Goal: Task Accomplishment & Management: Manage account settings

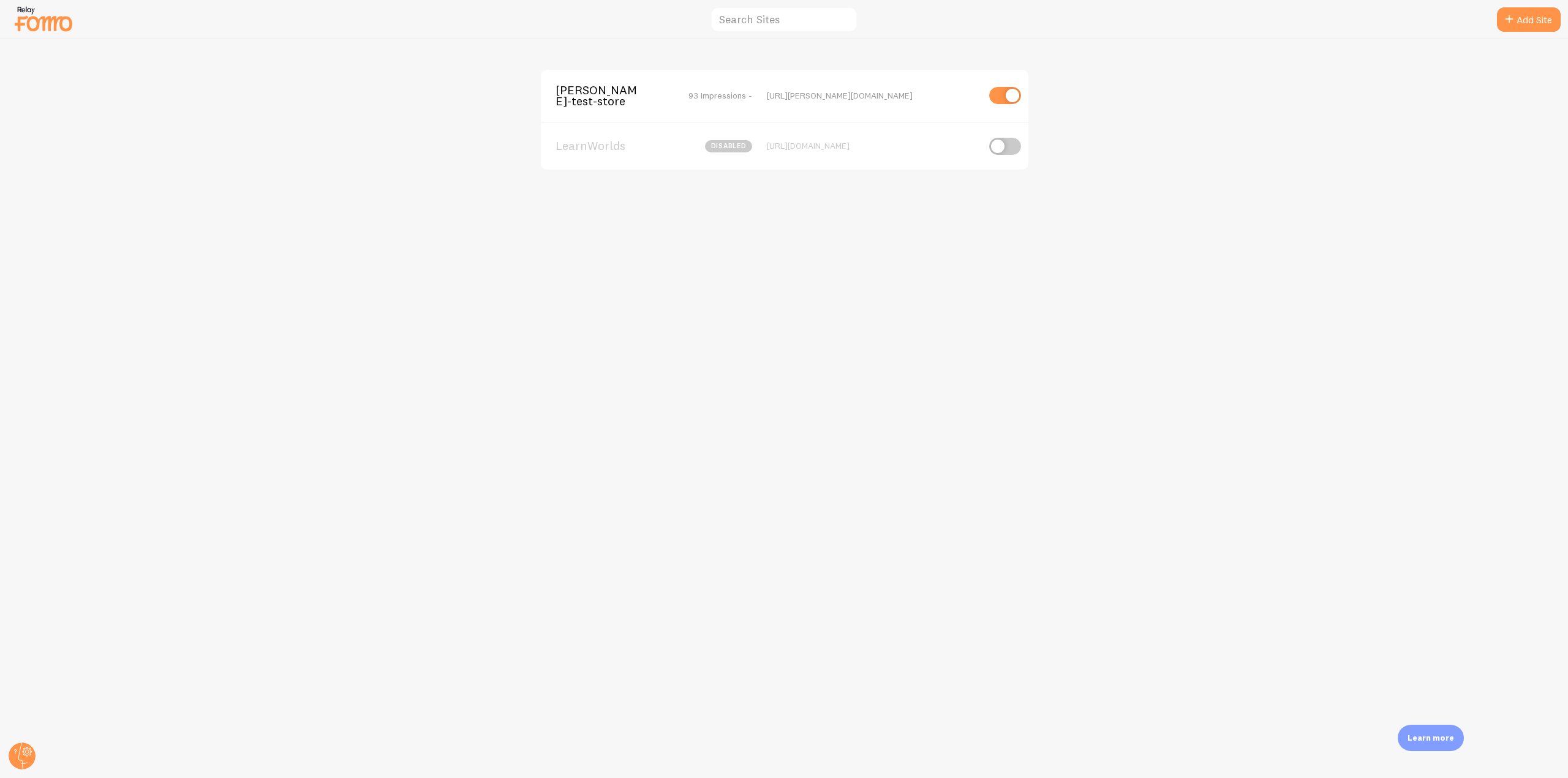
click at [588, 102] on span "[PERSON_NAME]-test-store" at bounding box center [604, 96] width 98 height 23
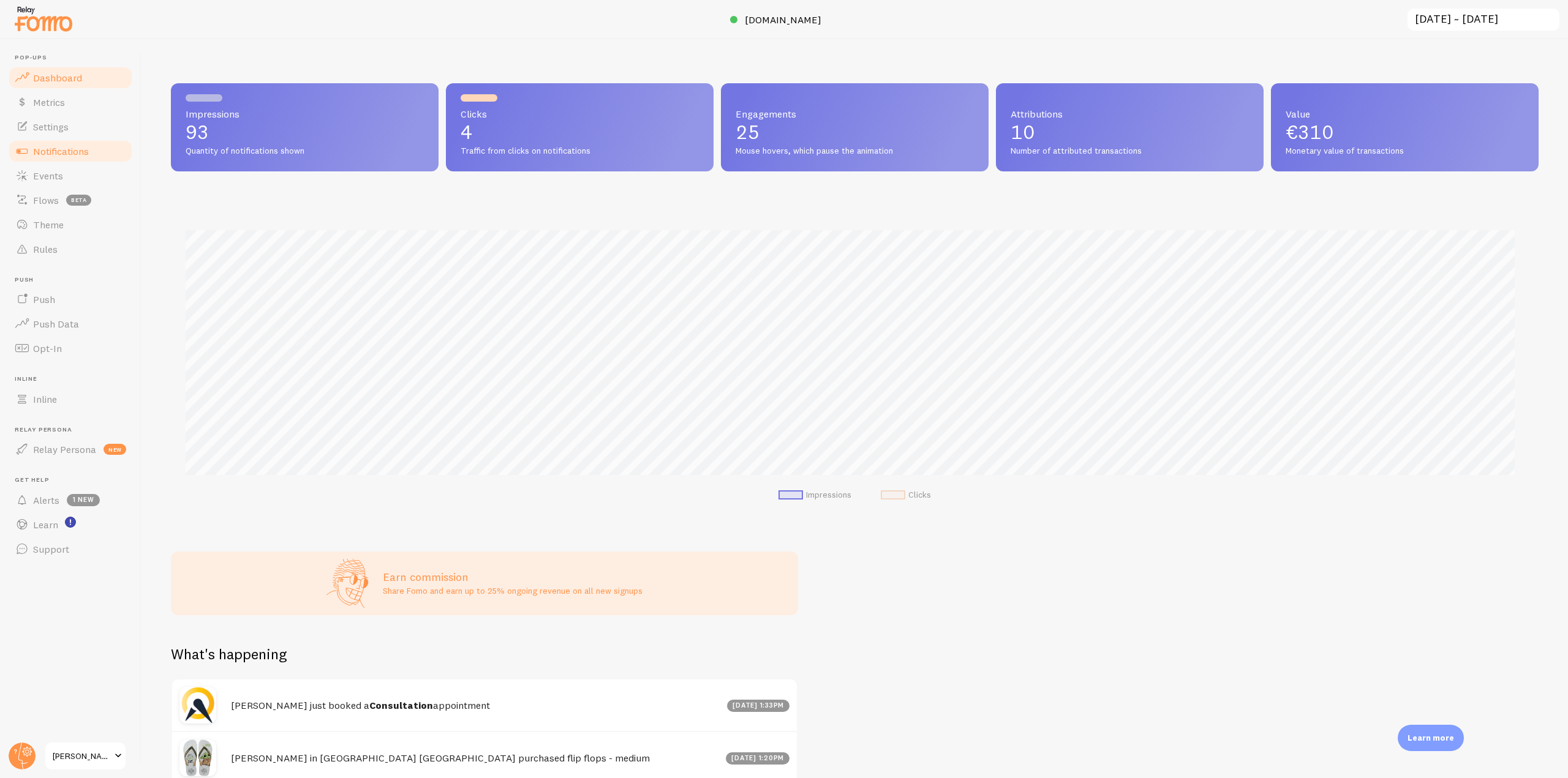
scroll to position [321, 1358]
click at [108, 144] on link "Notifications" at bounding box center [70, 151] width 126 height 24
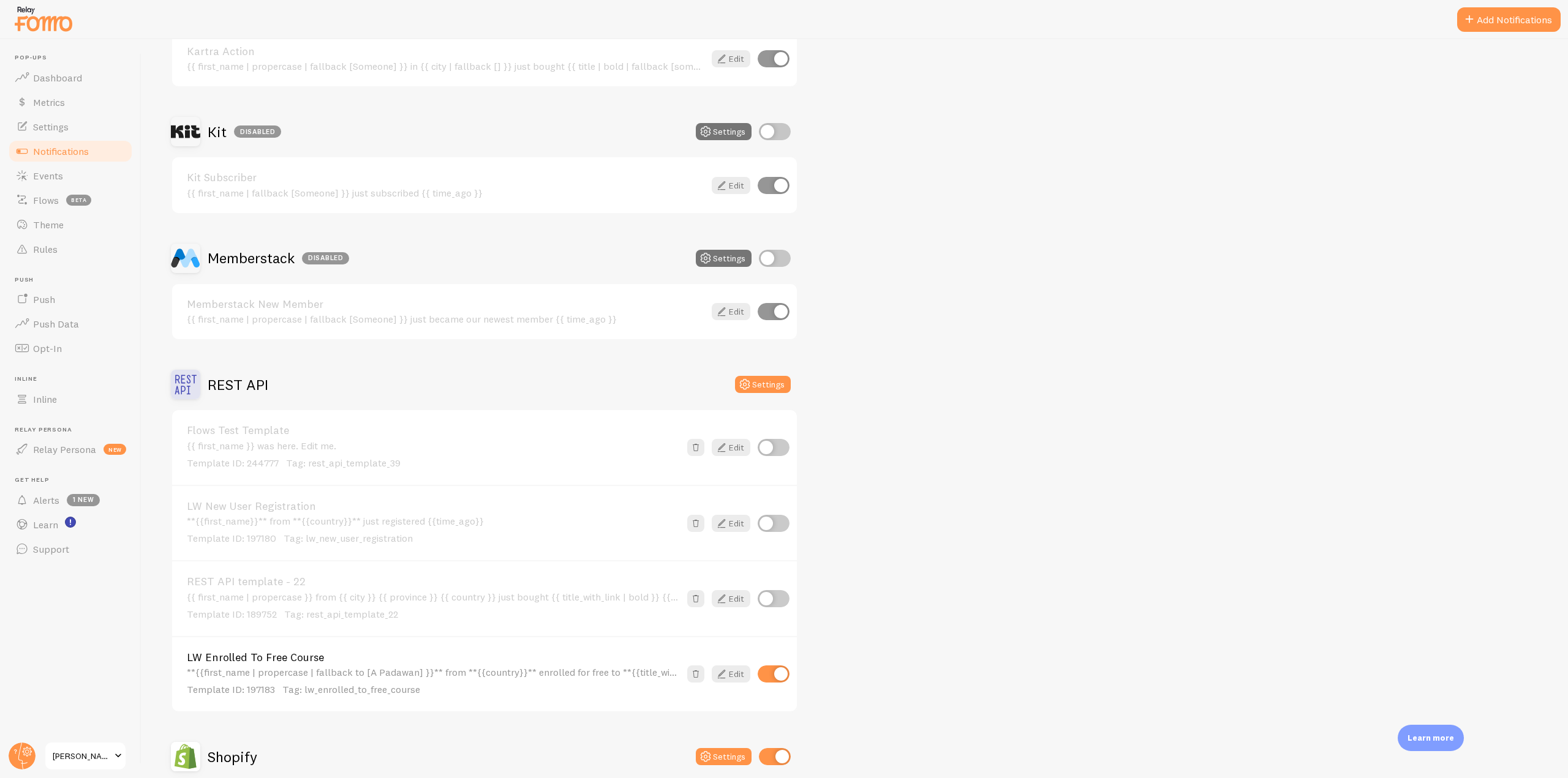
scroll to position [2327, 0]
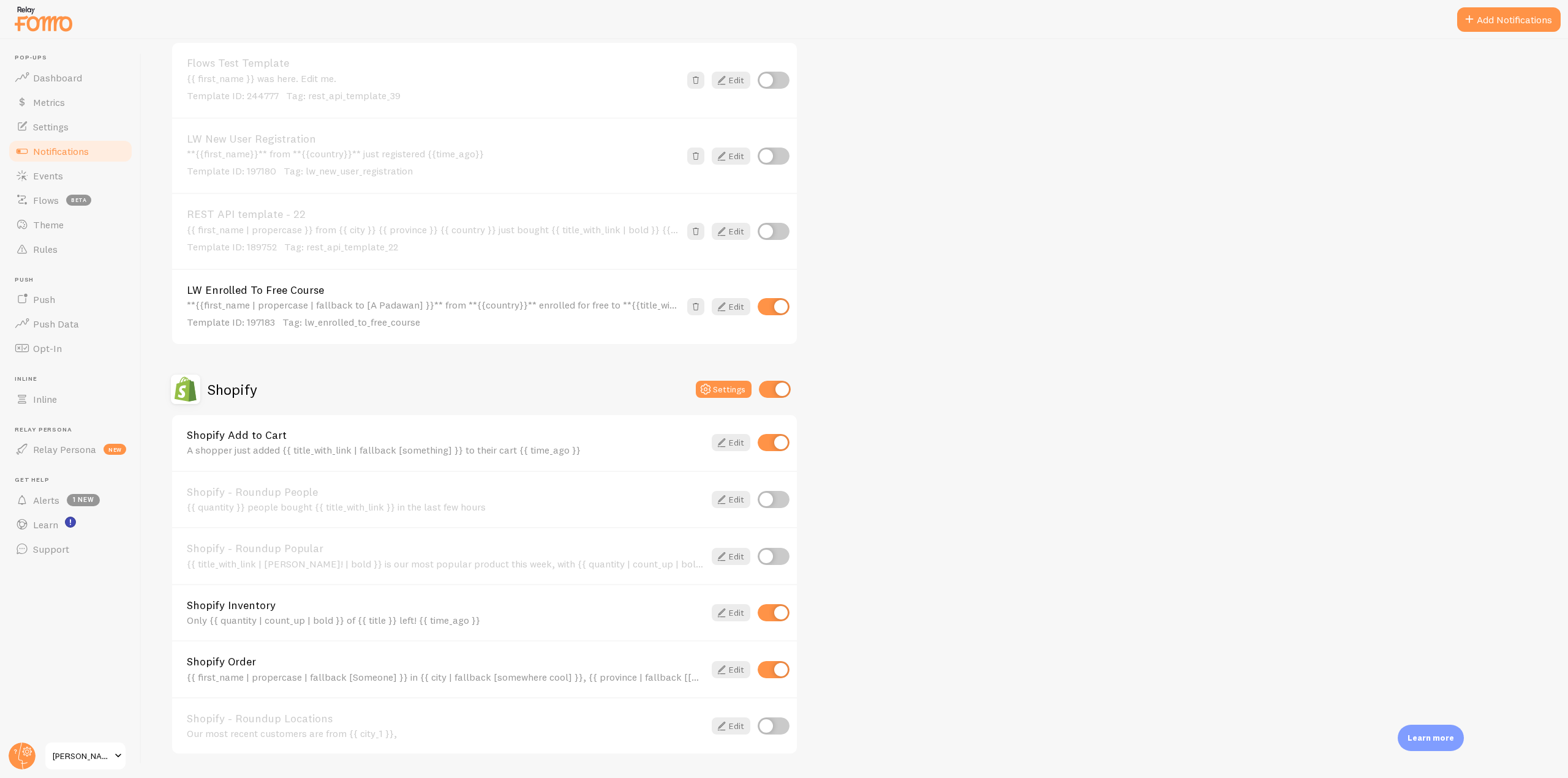
click at [280, 674] on div "{{ first_name | propercase | fallback [Someone] }} in {{ city | fallback [somew…" at bounding box center [445, 677] width 518 height 11
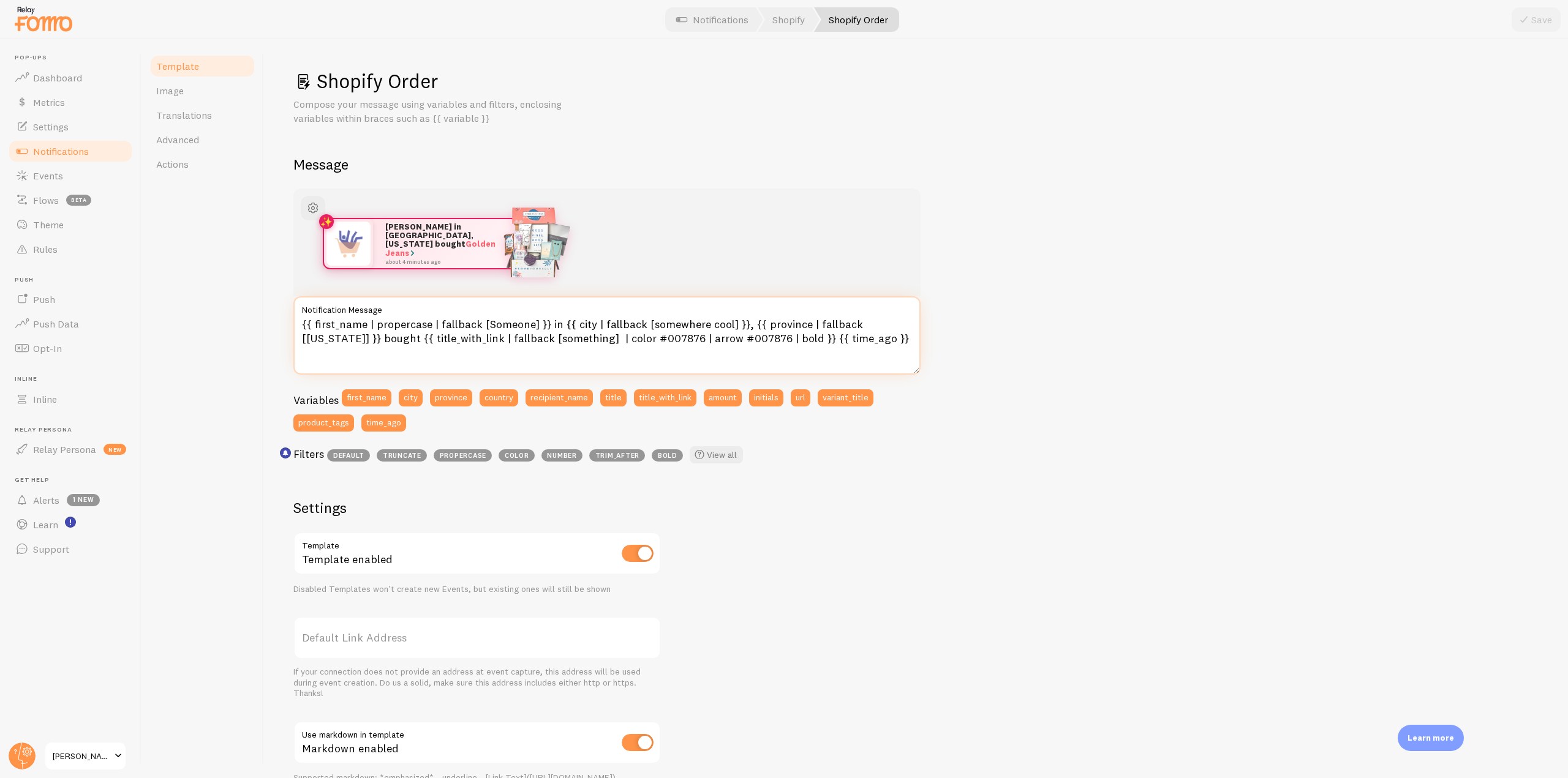
drag, startPoint x: 841, startPoint y: 340, endPoint x: 294, endPoint y: 323, distance: 547.3
click at [294, 323] on textarea "{{ first_name | propercase | fallback [Someone] }} in {{ city | fallback [somew…" at bounding box center [606, 335] width 627 height 78
click at [60, 124] on span "Settings" at bounding box center [51, 127] width 36 height 12
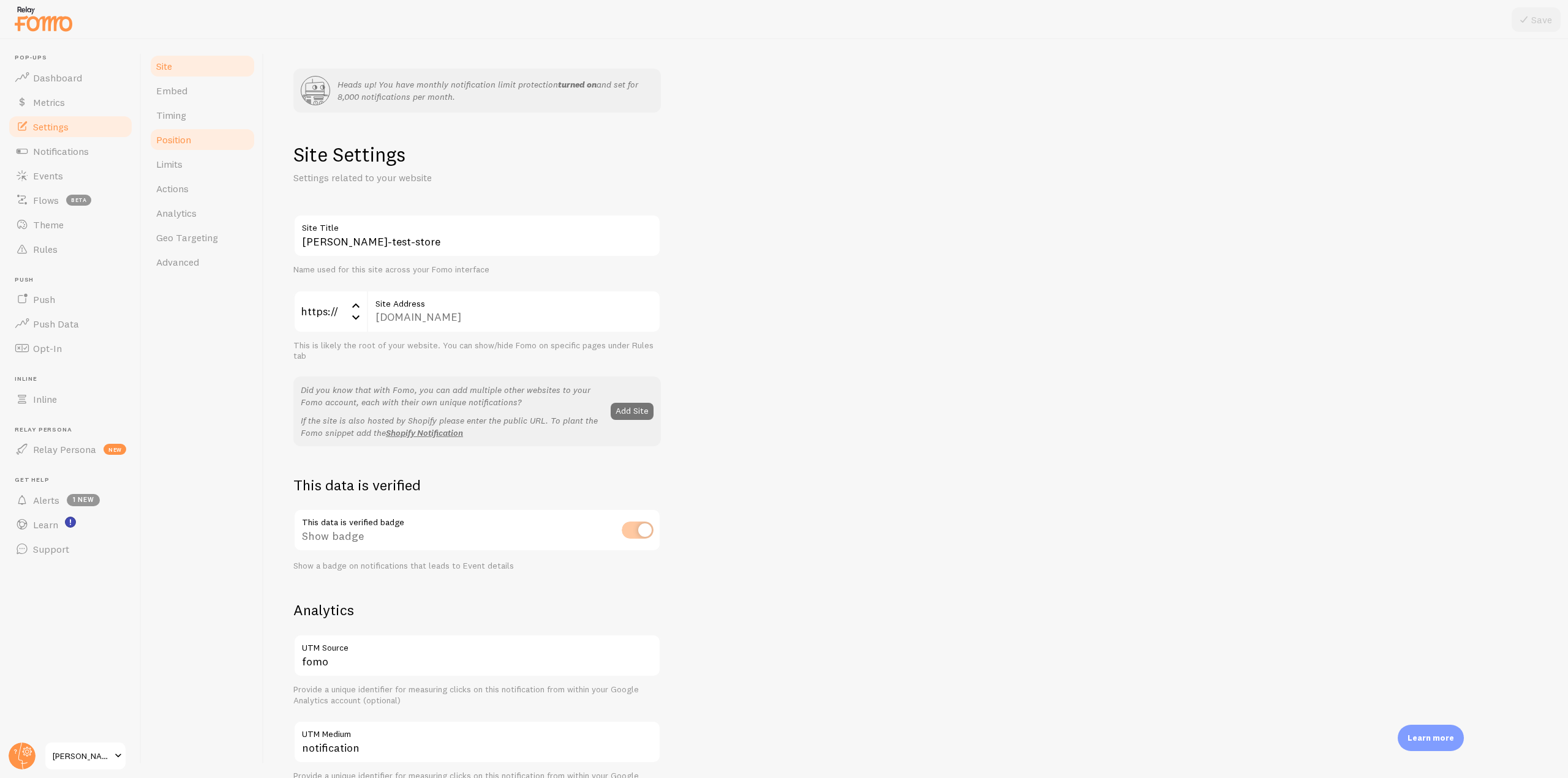
click at [188, 137] on span "Position" at bounding box center [174, 139] width 35 height 12
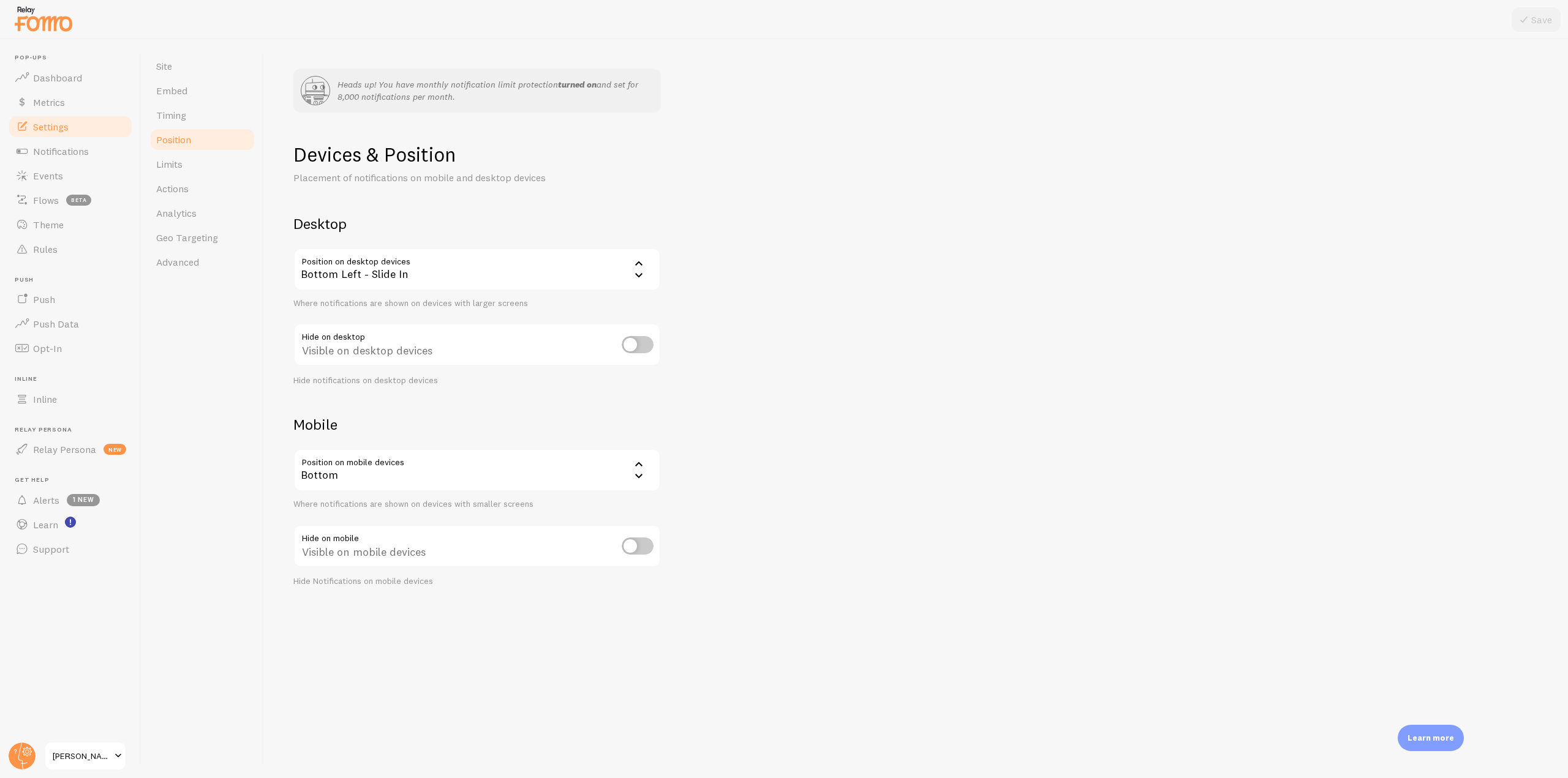
click at [617, 279] on div "Bottom Left - Slide In" at bounding box center [476, 269] width 367 height 43
click at [122, 154] on link "Notifications" at bounding box center [70, 151] width 126 height 24
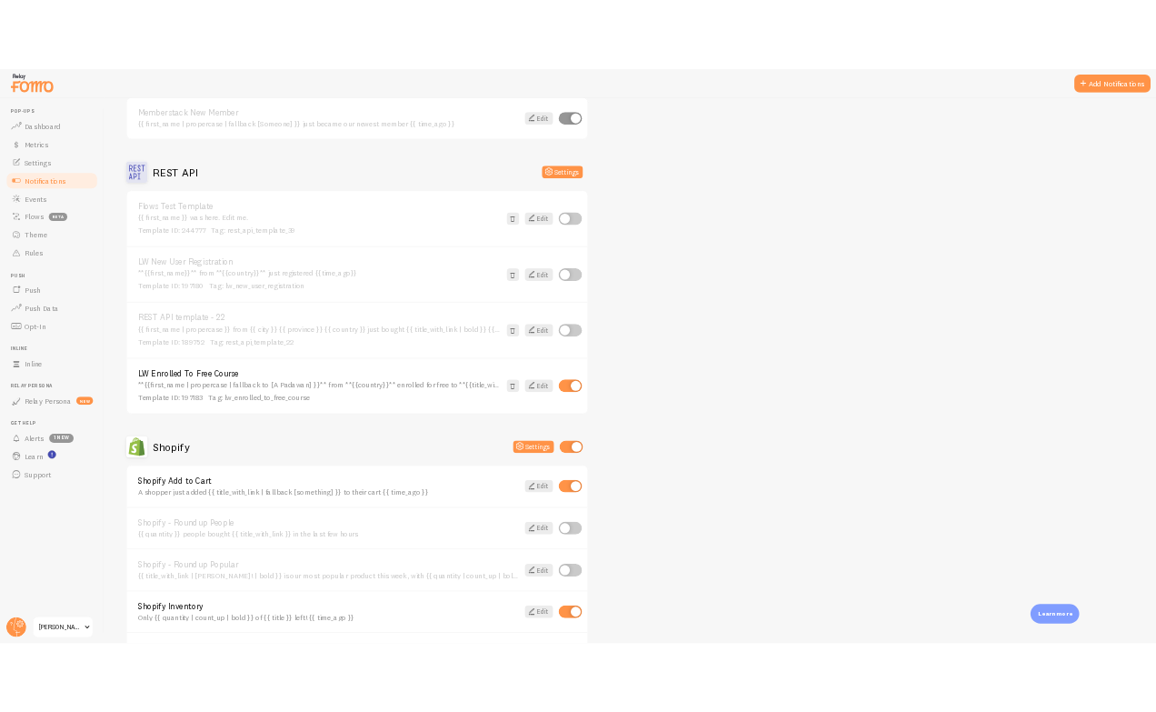
scroll to position [3817, 0]
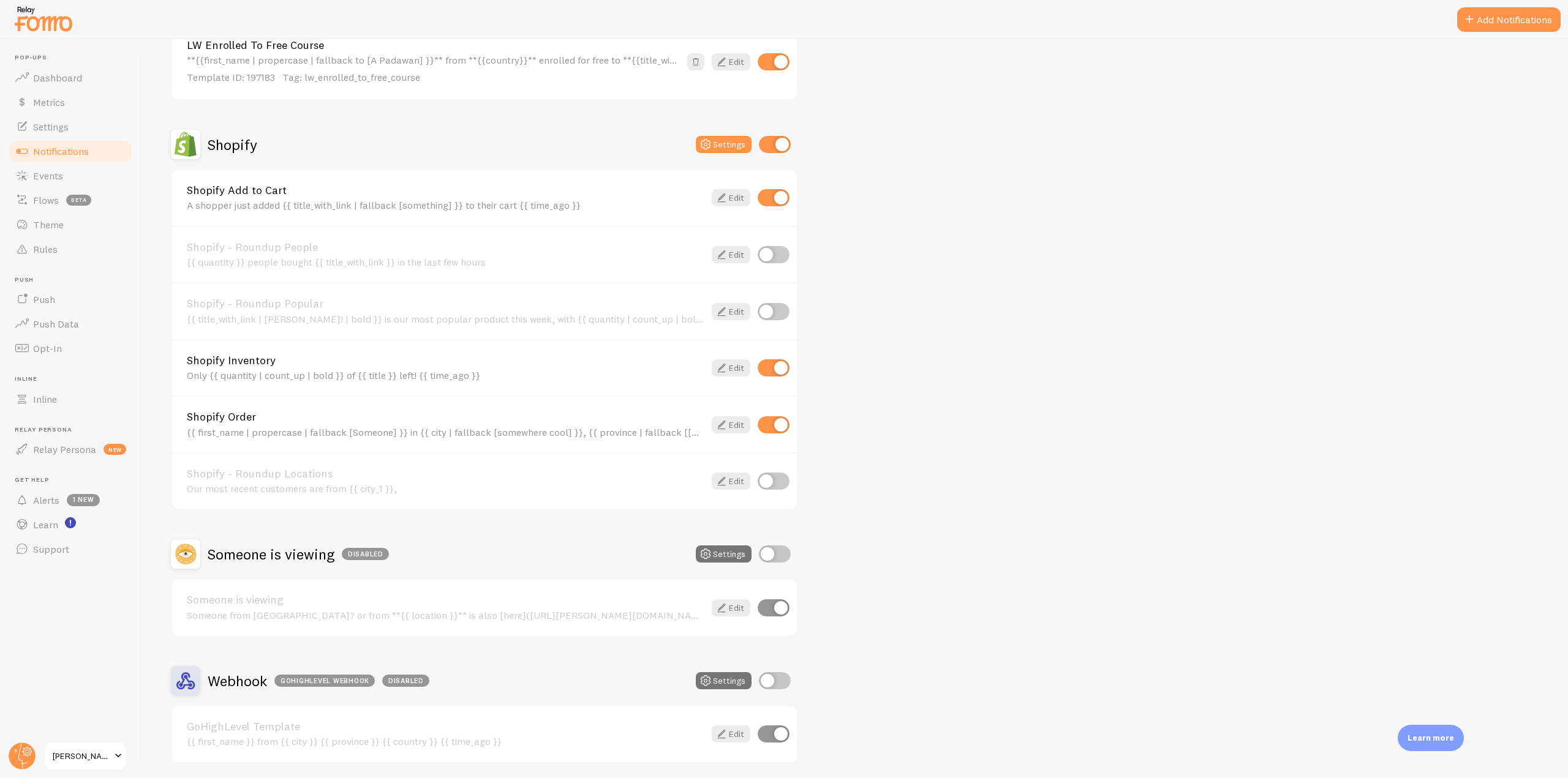
click at [338, 430] on div "{{ first_name | propercase | fallback [Someone] }} in {{ city | fallback [somew…" at bounding box center [445, 432] width 518 height 11
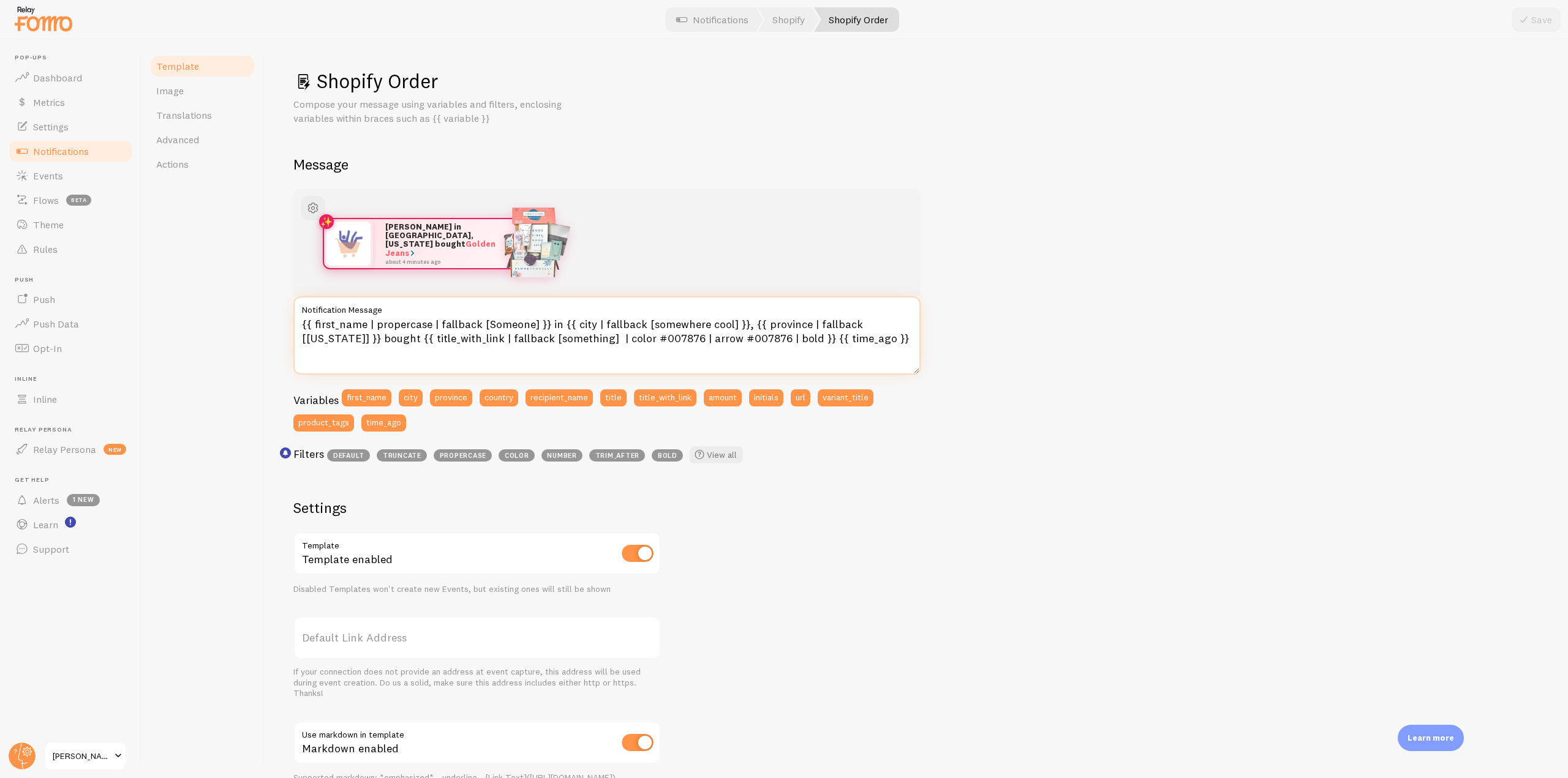
drag, startPoint x: 815, startPoint y: 341, endPoint x: 273, endPoint y: 327, distance: 542.2
click at [273, 327] on div "Shopify Order Compose your message using variables and filters, enclosing varia…" at bounding box center [916, 408] width 1304 height 739
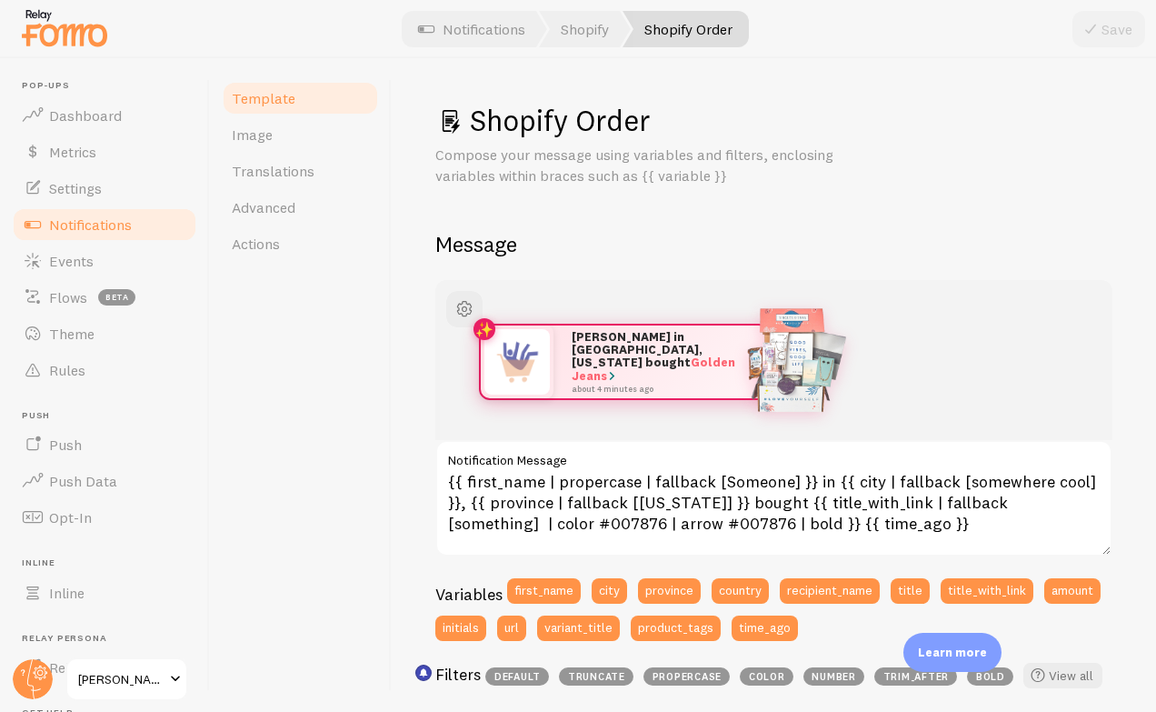
click at [147, 226] on link "Notifications" at bounding box center [104, 224] width 187 height 36
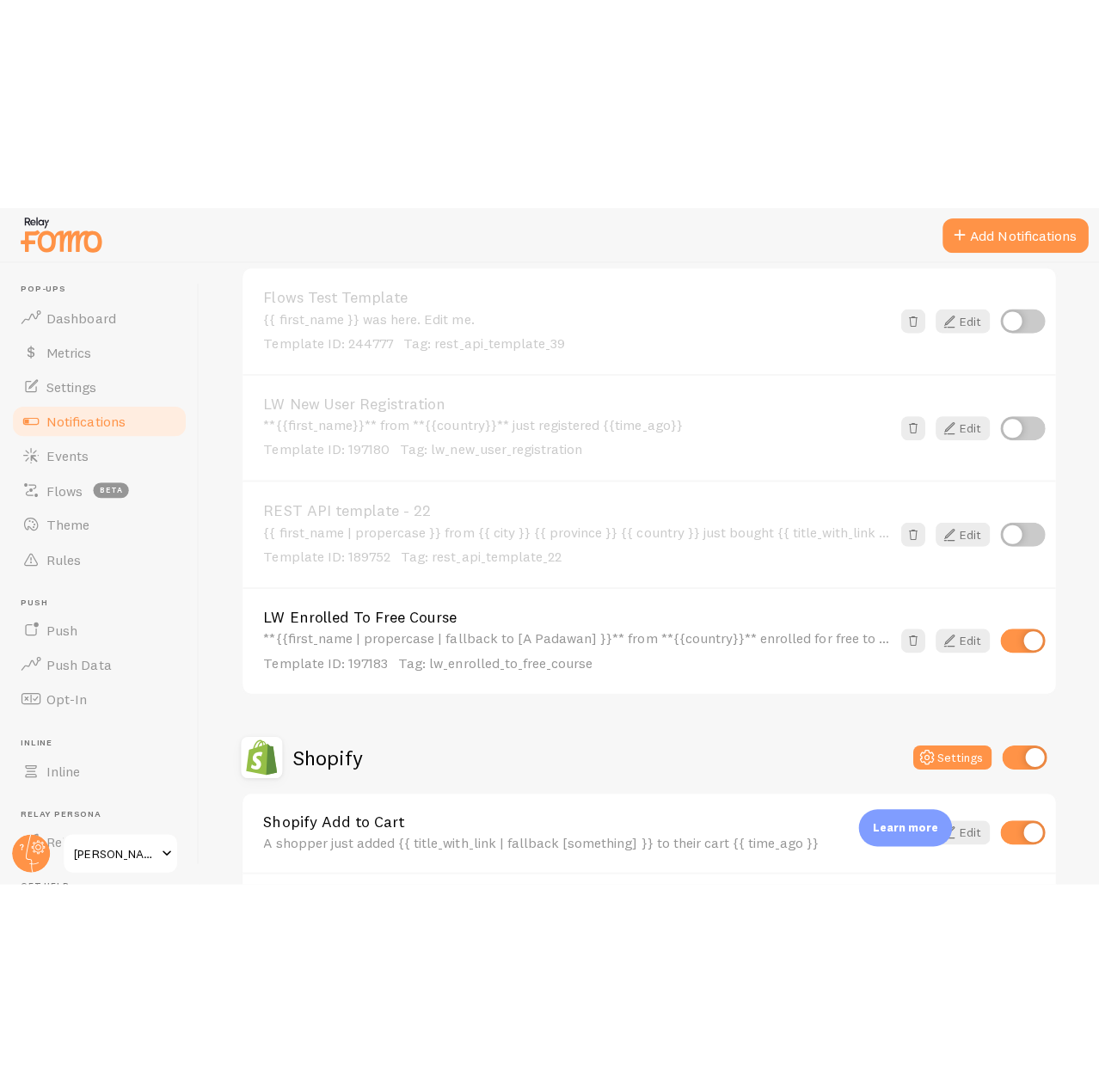
scroll to position [3612, 0]
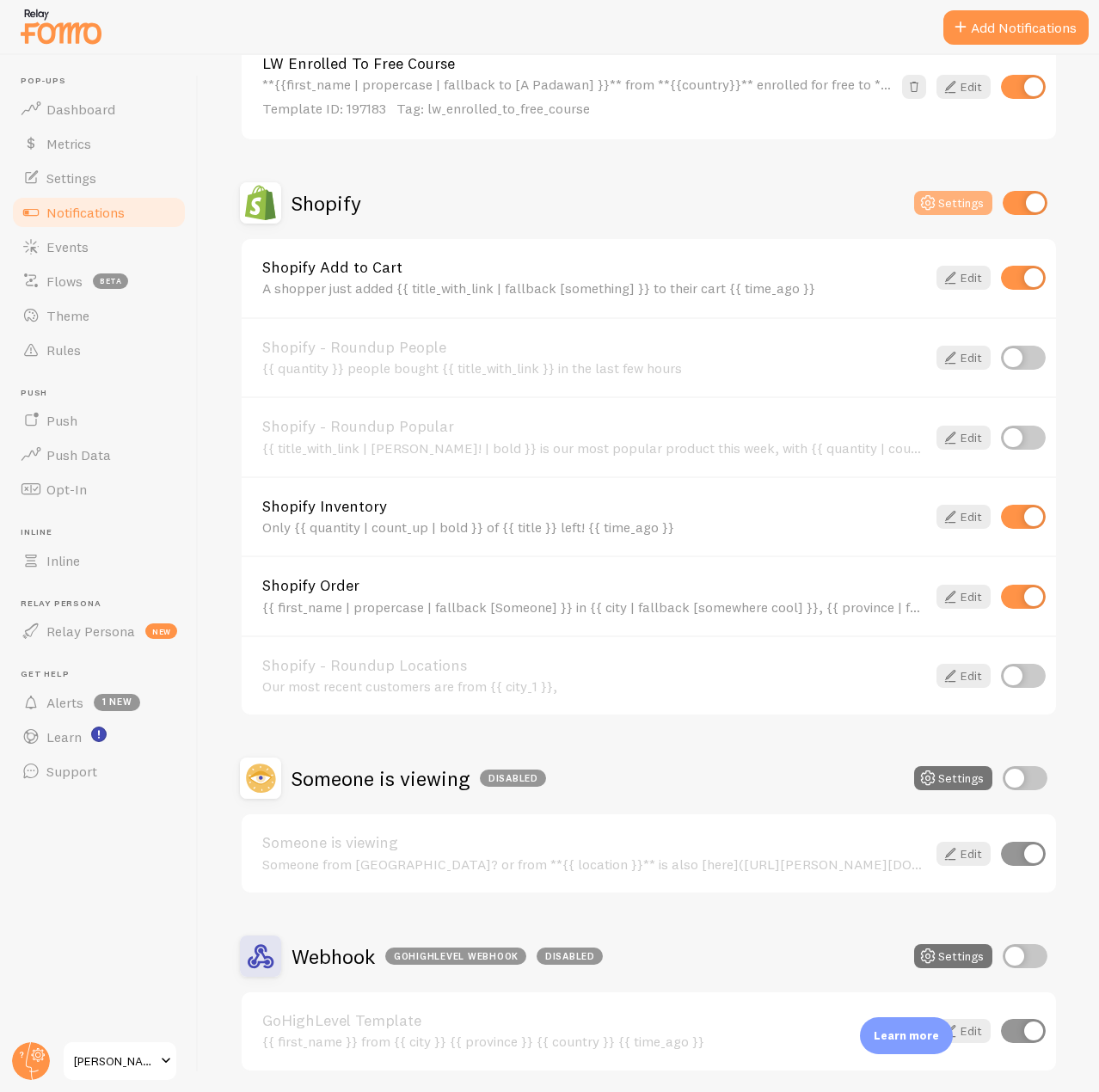
click at [928, 200] on button "Settings" at bounding box center [953, 203] width 79 height 24
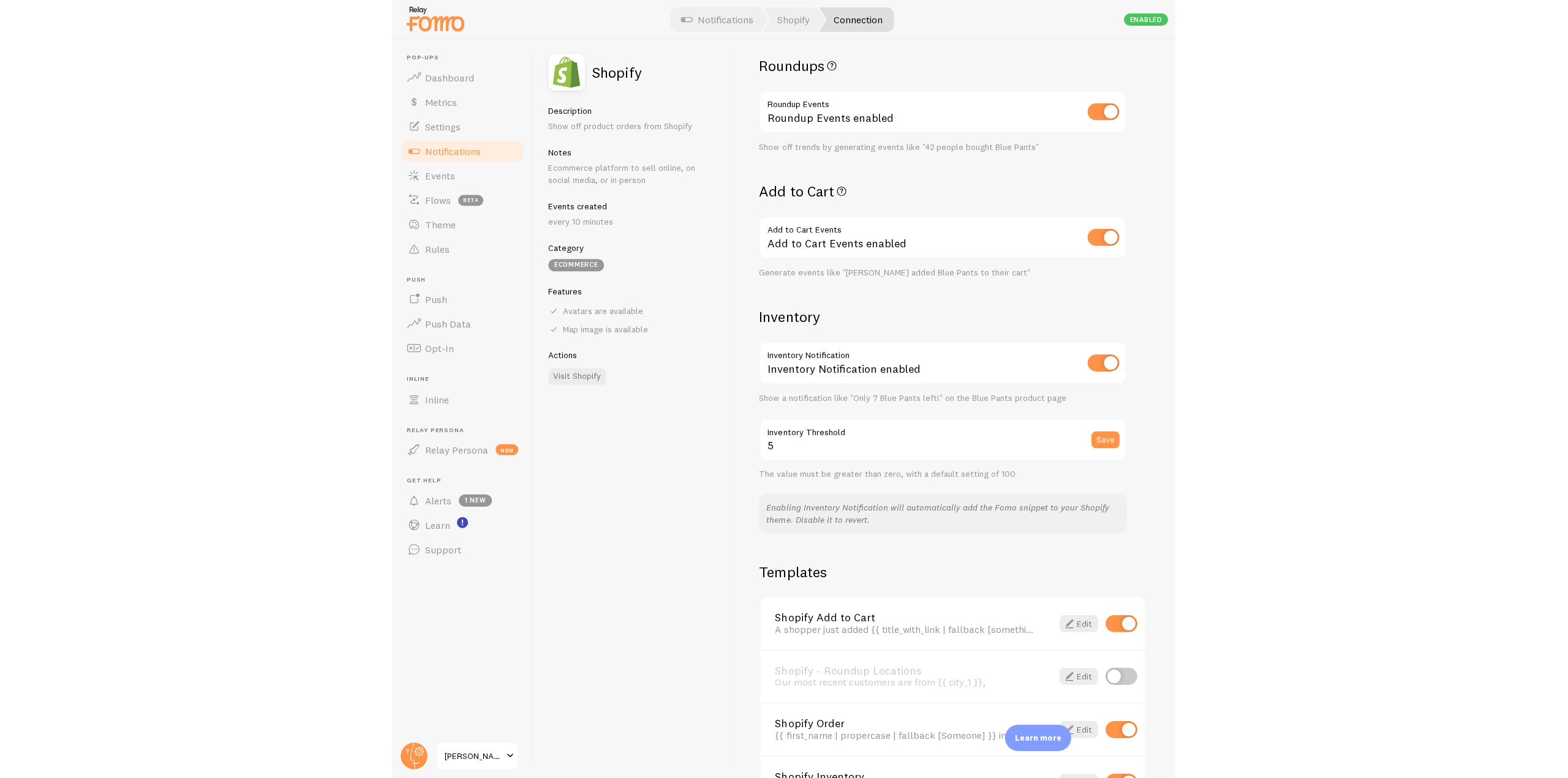
scroll to position [428, 0]
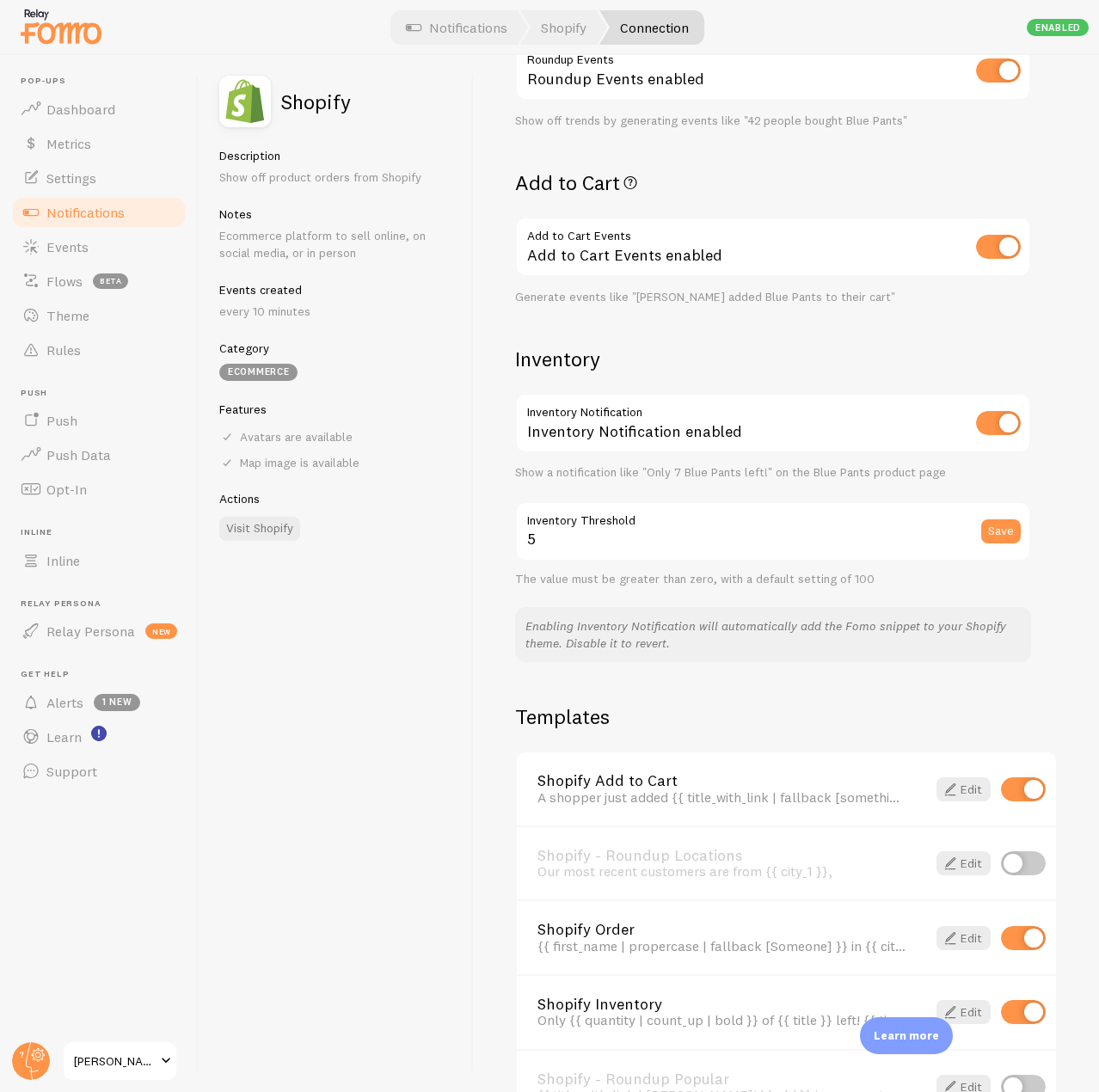
click at [627, 413] on div "Inventory Notification enabled" at bounding box center [772, 424] width 516 height 62
click at [628, 430] on div "Inventory Notification enabled" at bounding box center [772, 424] width 516 height 62
